Goal: Navigation & Orientation: Find specific page/section

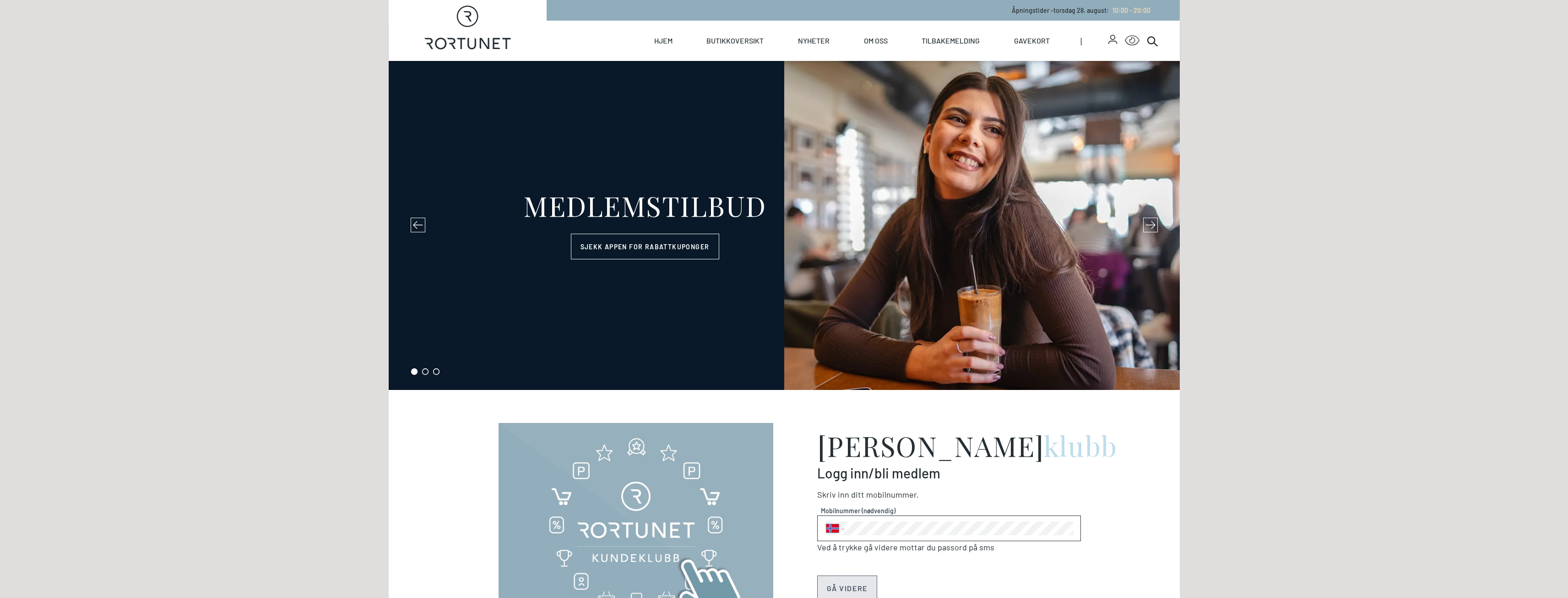
select select "NO"
click at [733, 43] on link "Butikkoversikt" at bounding box center [735, 41] width 57 height 40
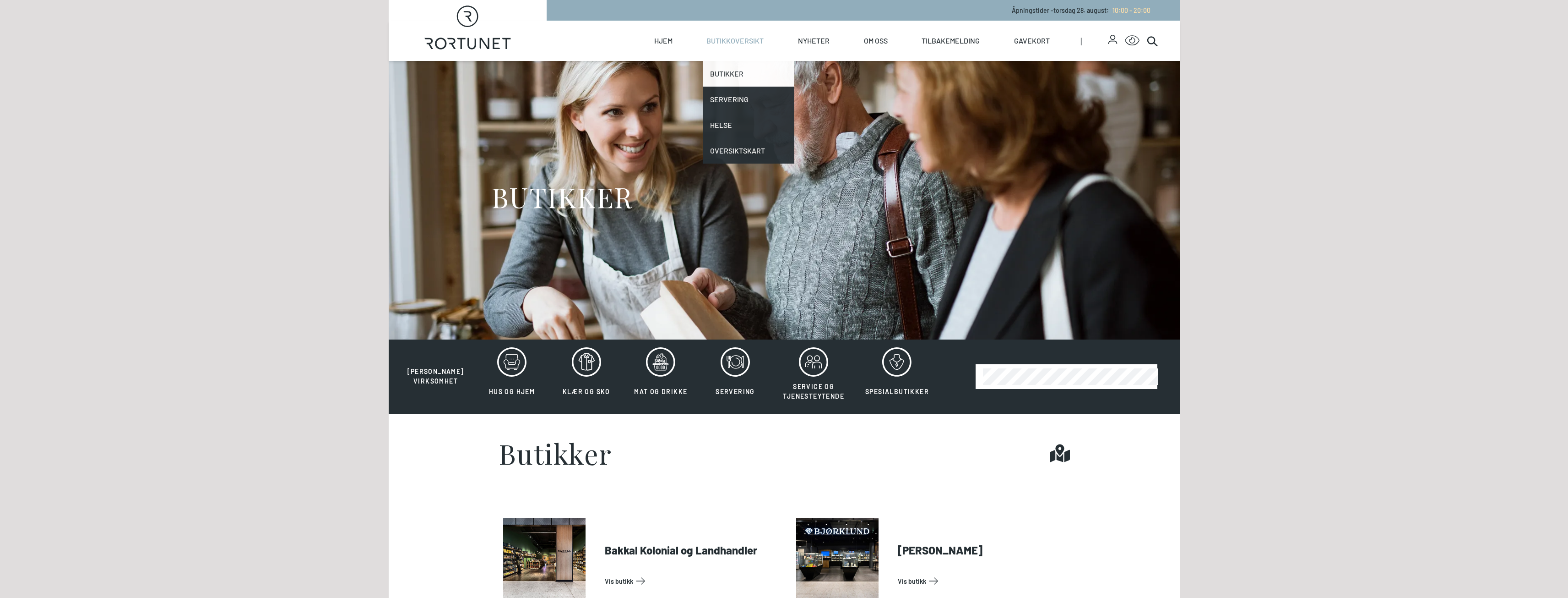
click at [736, 77] on link "Butikker" at bounding box center [748, 74] width 91 height 26
click at [736, 71] on link "Butikker" at bounding box center [748, 74] width 91 height 26
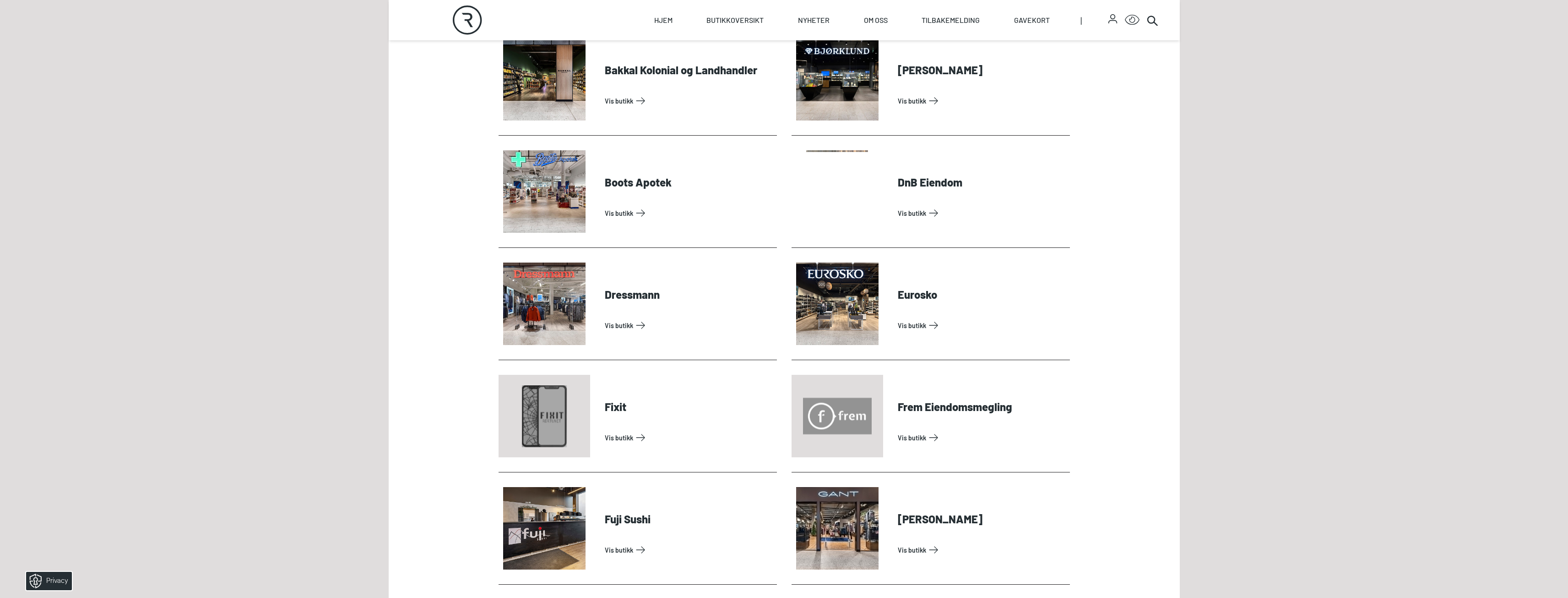
scroll to position [504, 0]
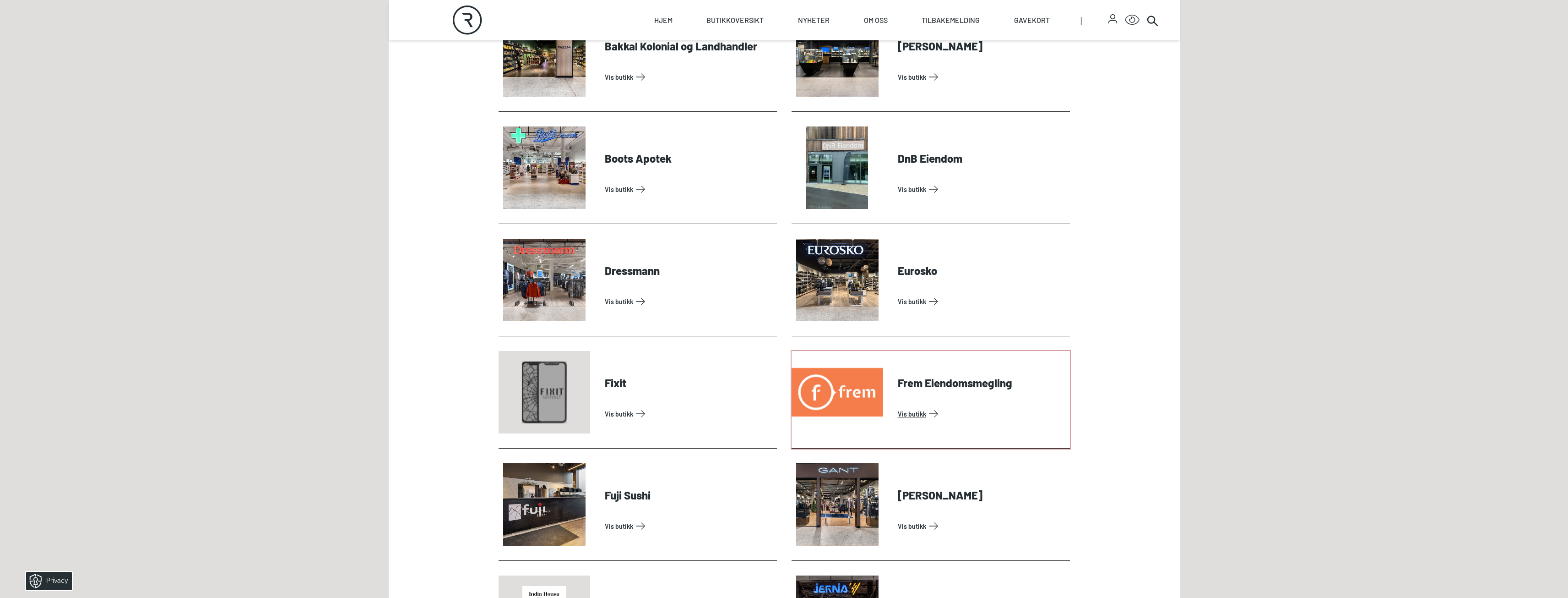
click at [909, 413] on link "Vis butikk" at bounding box center [982, 413] width 169 height 15
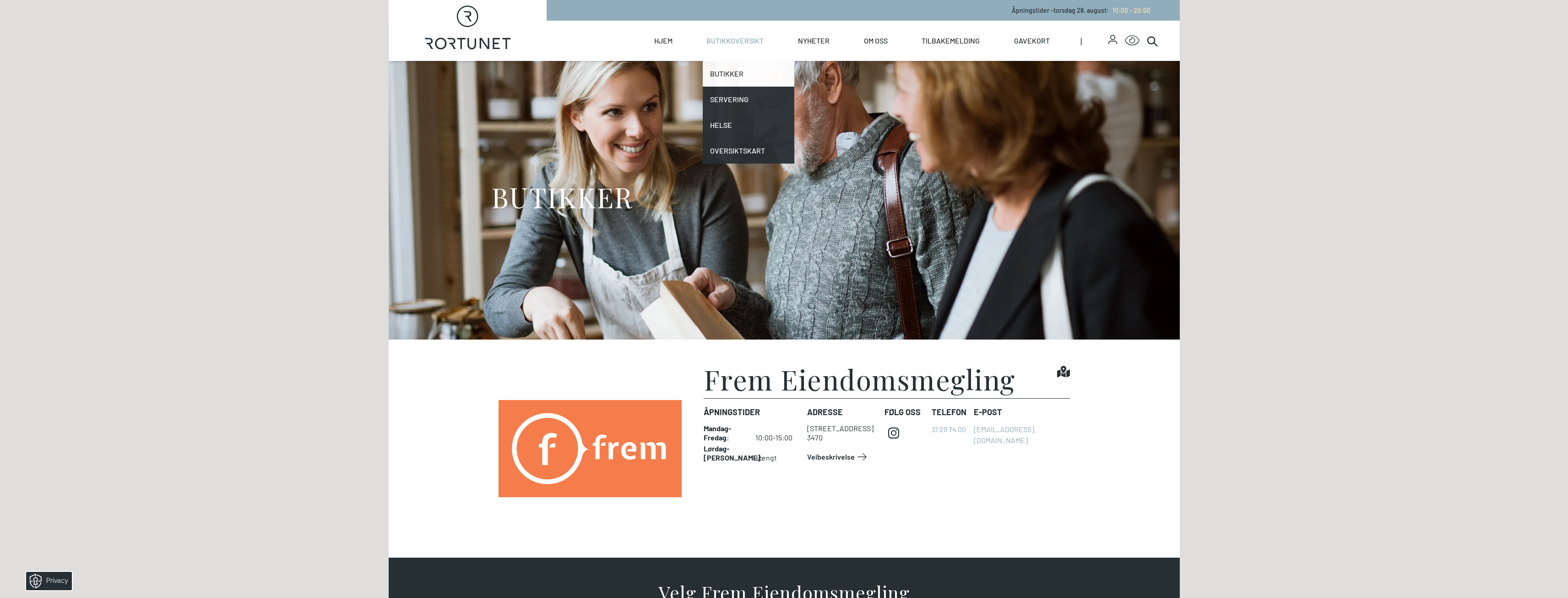
click at [730, 69] on link "Butikker" at bounding box center [748, 74] width 91 height 26
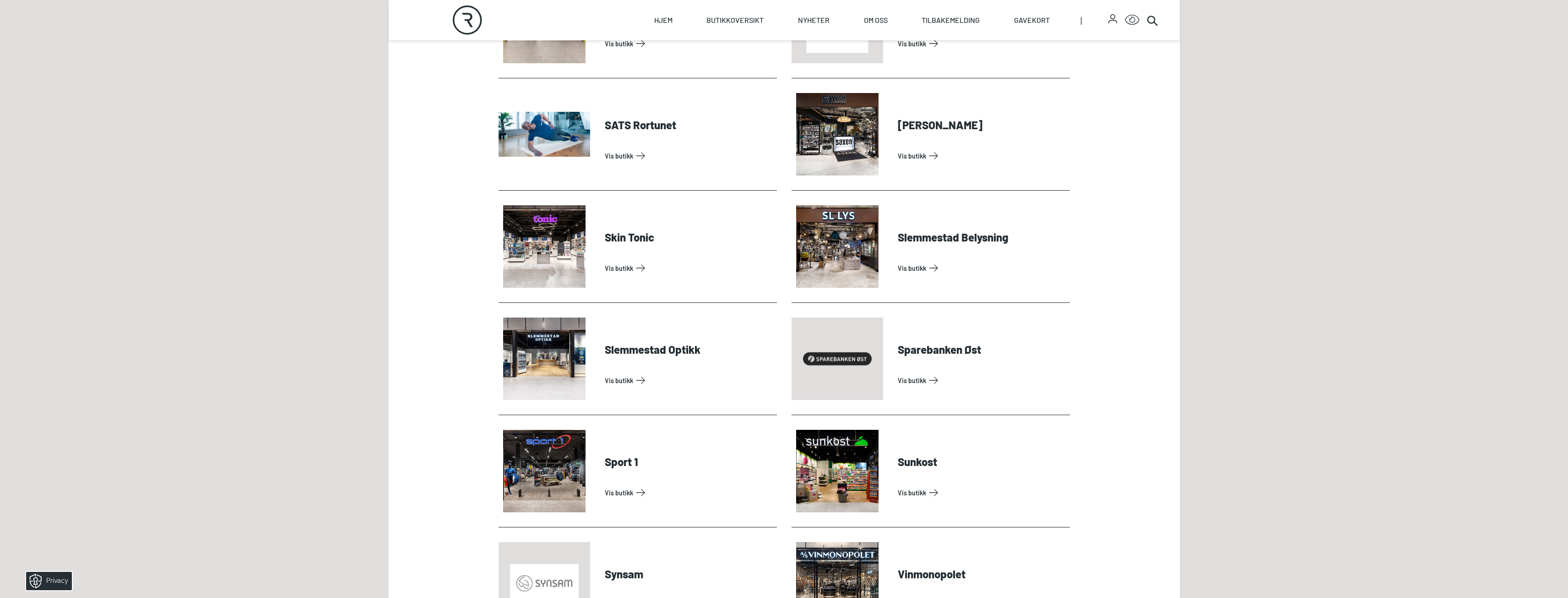
scroll to position [2427, 0]
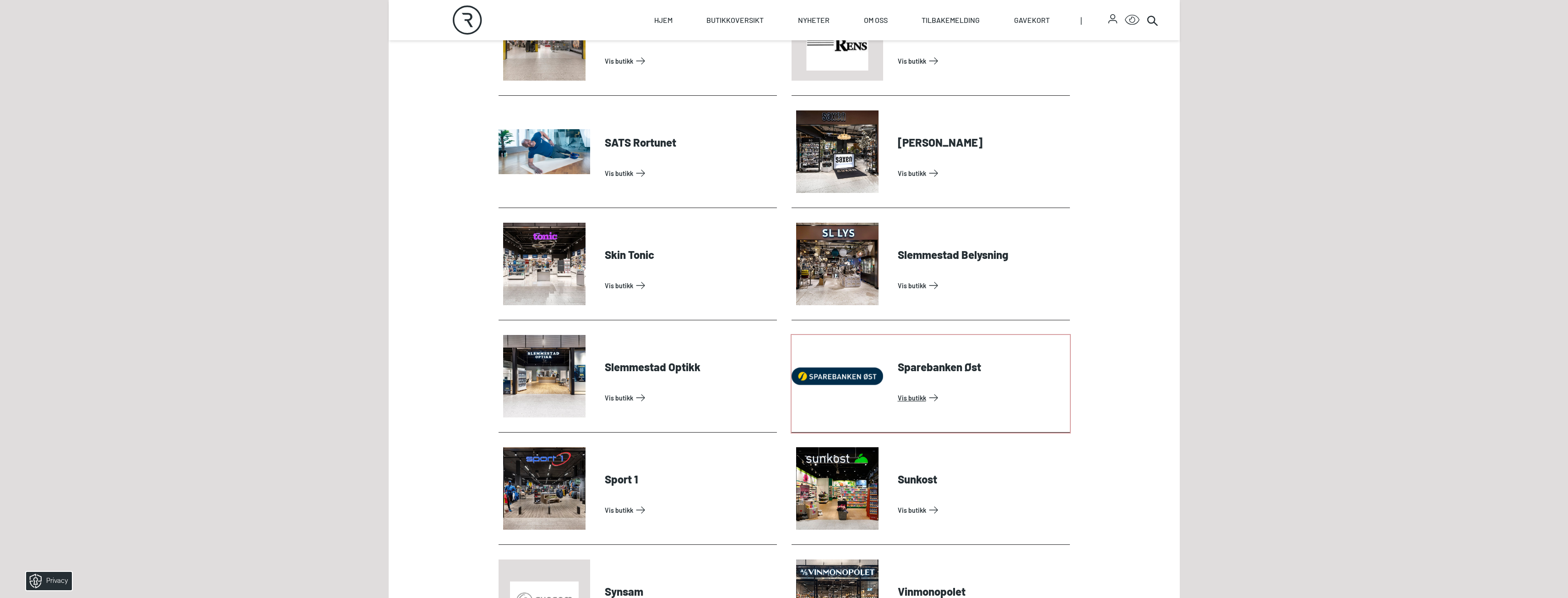
click at [908, 396] on link "Vis butikk" at bounding box center [982, 398] width 169 height 15
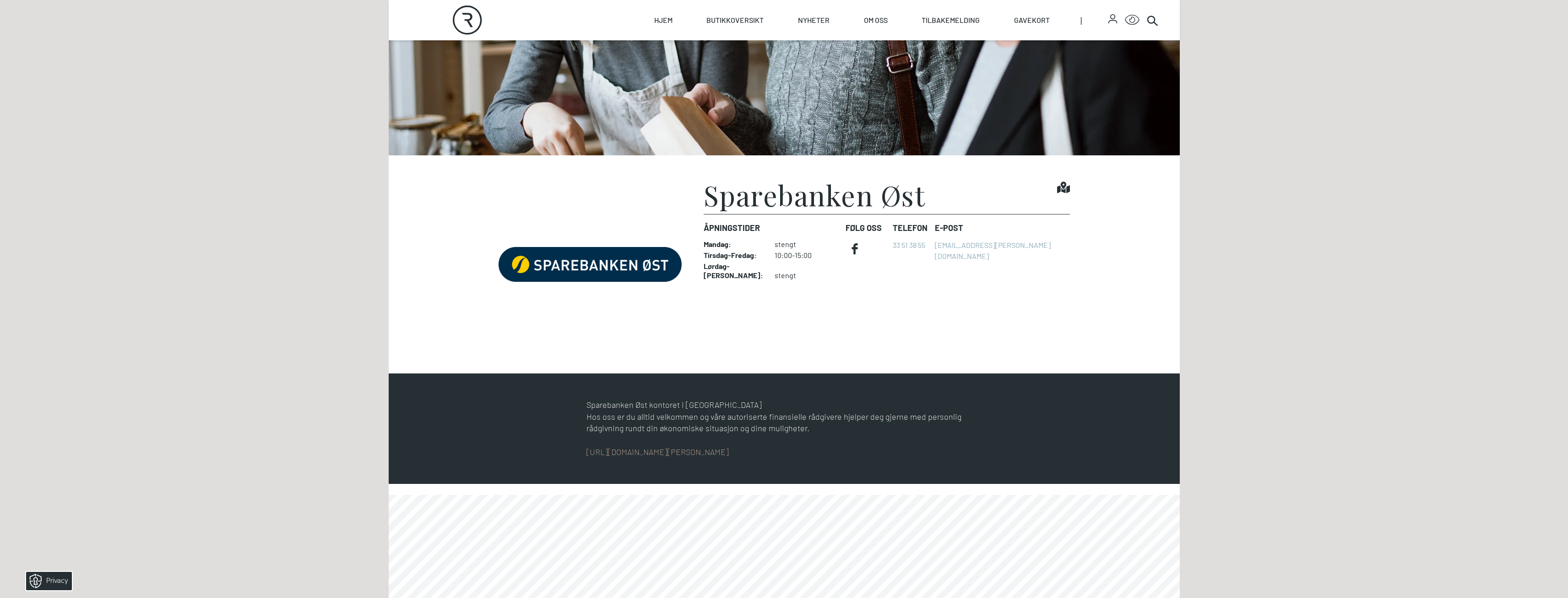
scroll to position [183, 0]
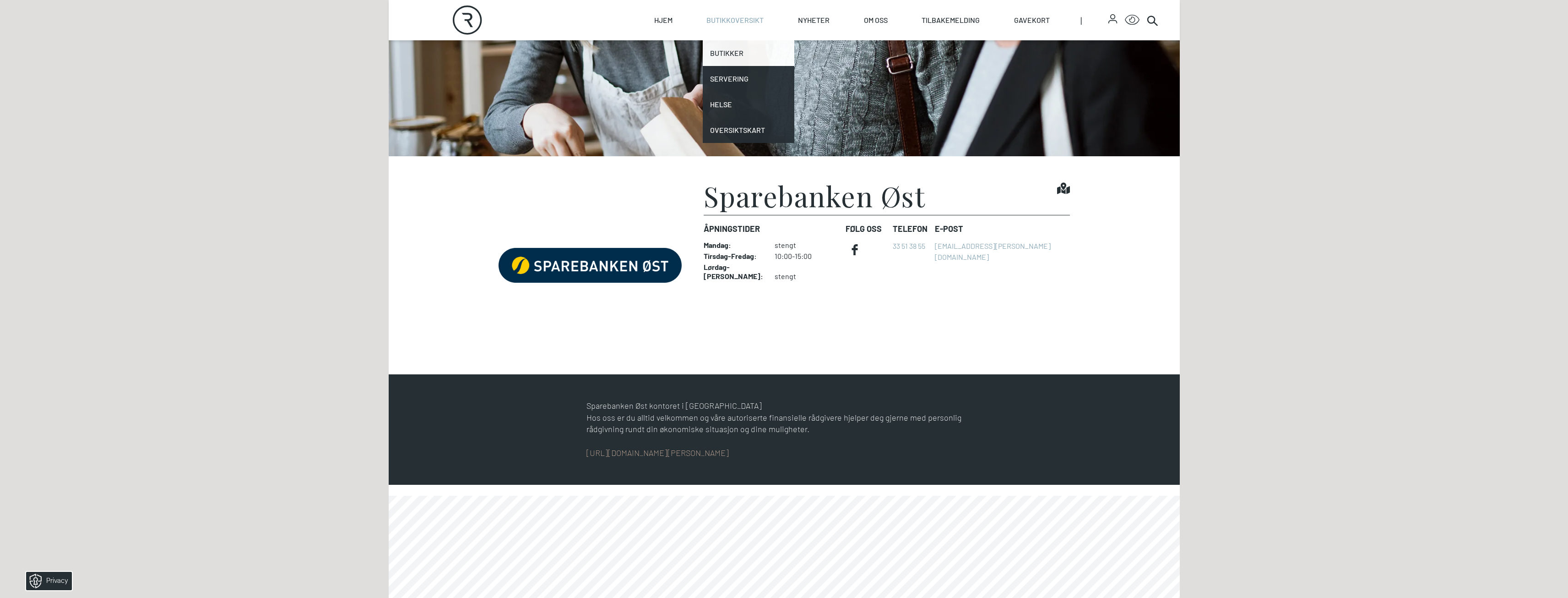
click at [737, 57] on link "Butikker" at bounding box center [748, 53] width 91 height 26
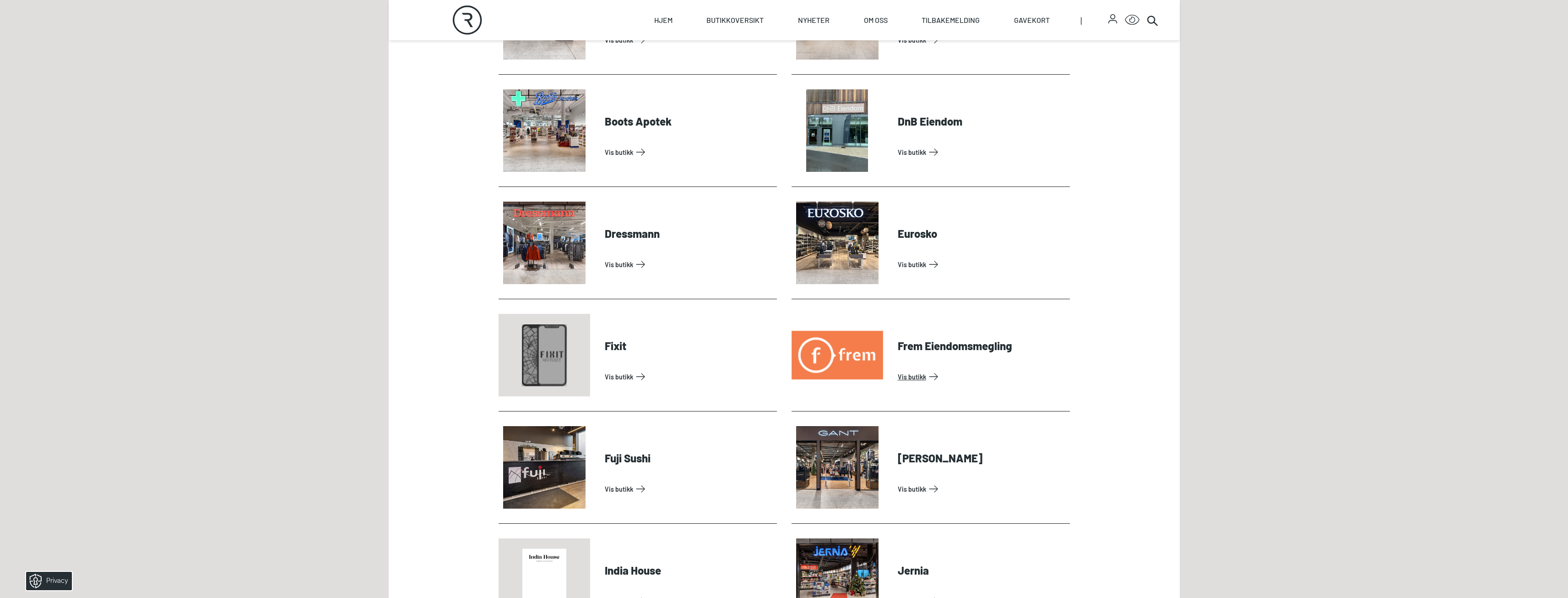
scroll to position [550, 0]
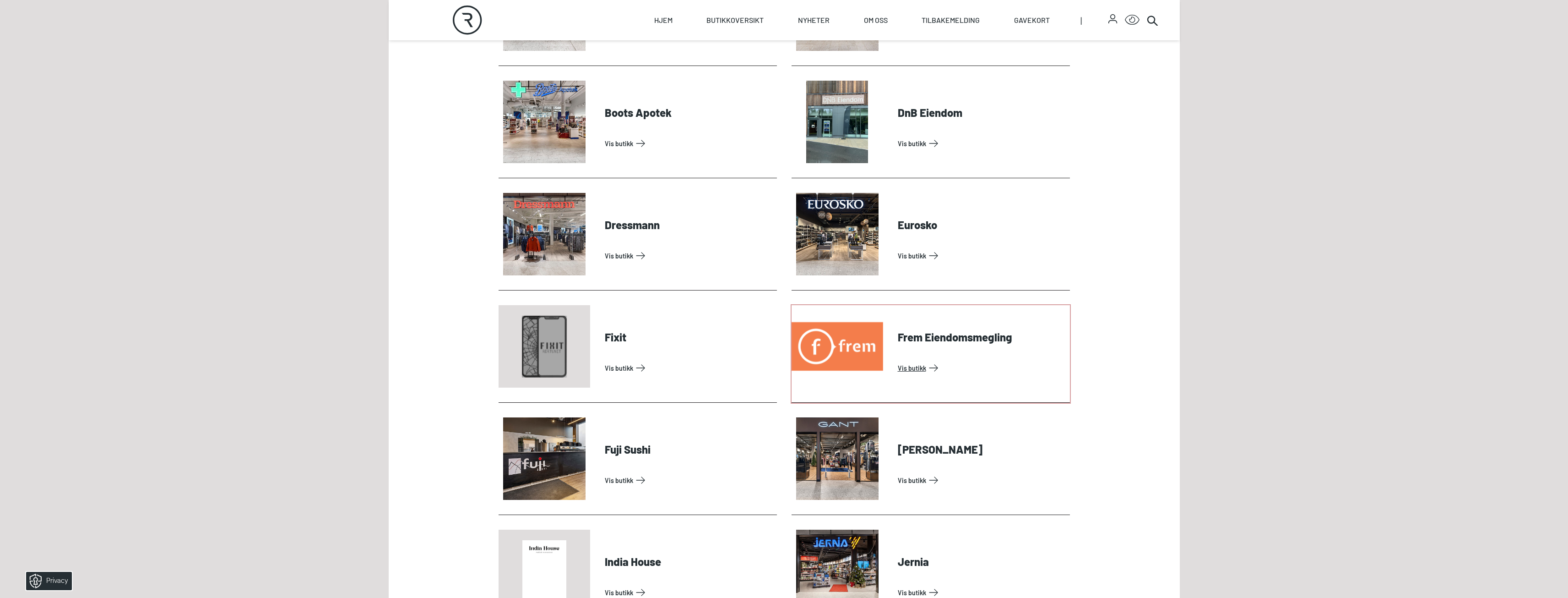
click at [911, 371] on link "Vis butikk" at bounding box center [982, 368] width 169 height 15
